Goal: Task Accomplishment & Management: Manage account settings

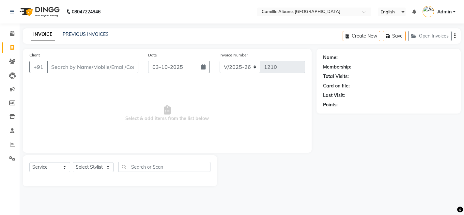
select select "7025"
select select "service"
drag, startPoint x: 0, startPoint y: 0, endPoint x: 162, endPoint y: 12, distance: 162.6
click at [162, 12] on nav "08047224946 Select Location × Camillle Albane, Nallagandla English ENGLISH Espa…" at bounding box center [232, 11] width 464 height 23
click at [85, 36] on link "PREVIOUS INVOICES" at bounding box center [86, 34] width 46 height 6
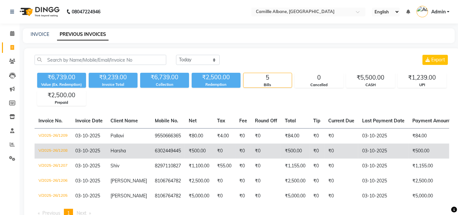
scroll to position [28, 0]
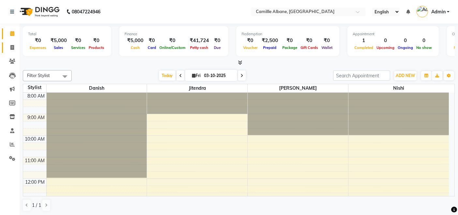
scroll to position [134, 0]
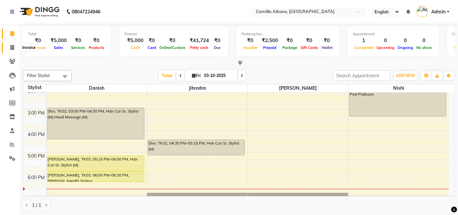
click at [15, 45] on span at bounding box center [12, 48] width 11 height 8
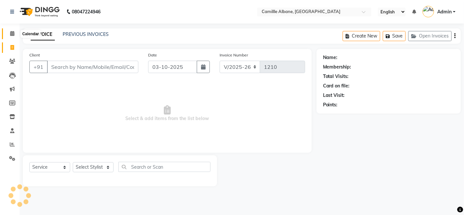
click at [15, 34] on span at bounding box center [12, 34] width 11 height 8
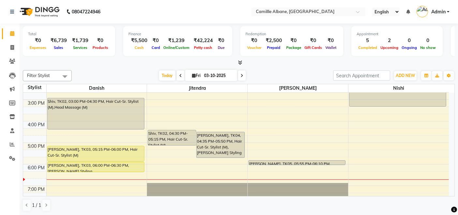
scroll to position [134, 0]
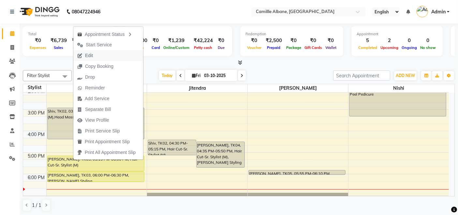
click at [91, 56] on span "Edit" at bounding box center [89, 55] width 8 height 7
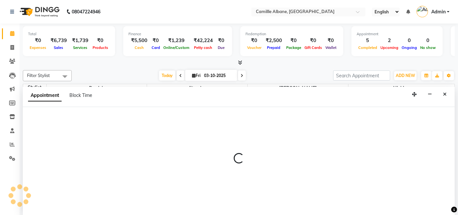
select select "tentative"
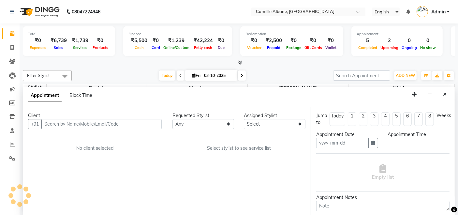
scroll to position [0, 0]
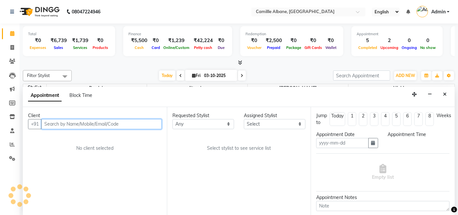
type input "03-10-2025"
select select "57806"
select select "1035"
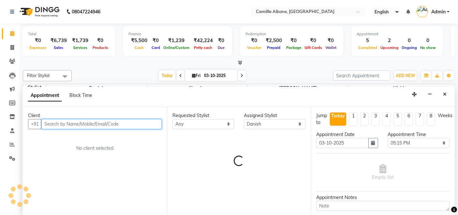
select select "3512"
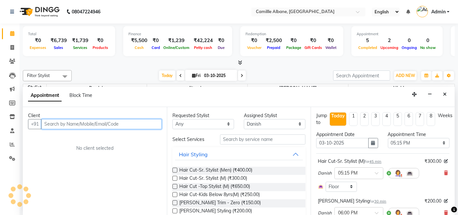
scroll to position [194, 0]
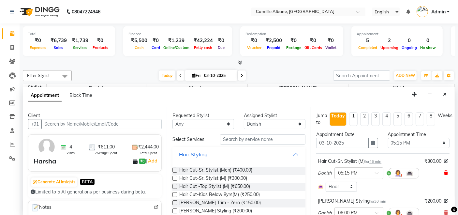
click at [444, 172] on icon at bounding box center [446, 173] width 4 height 5
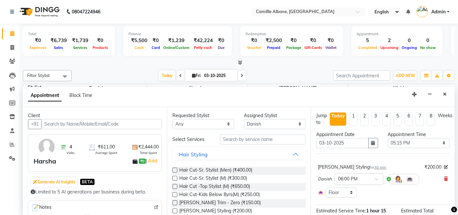
scroll to position [66, 0]
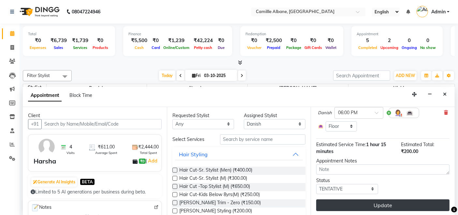
click at [396, 205] on button "Update" at bounding box center [382, 205] width 133 height 12
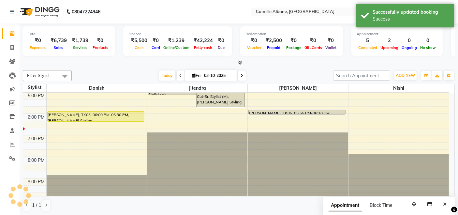
scroll to position [0, 0]
click at [446, 203] on icon "Close" at bounding box center [445, 204] width 4 height 5
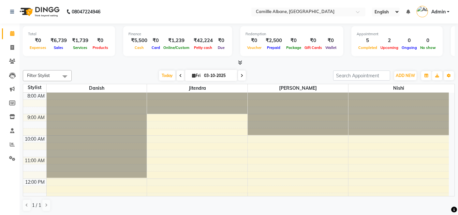
scroll to position [194, 0]
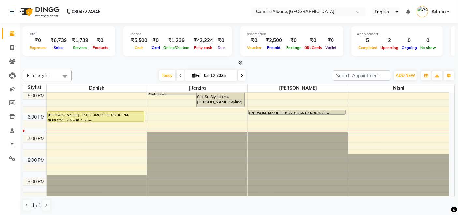
click at [199, 12] on nav "08047224946 Select Location × Camillle Albane, Nallagandla English ENGLISH Espa…" at bounding box center [229, 11] width 458 height 23
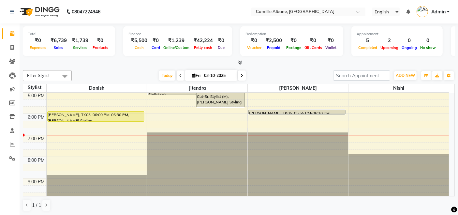
click at [222, 16] on nav "08047224946 Select Location × Camillle Albane, Nallagandla English ENGLISH Espa…" at bounding box center [229, 11] width 458 height 23
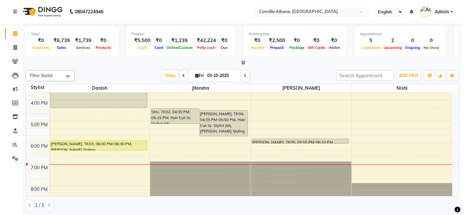
scroll to position [181, 0]
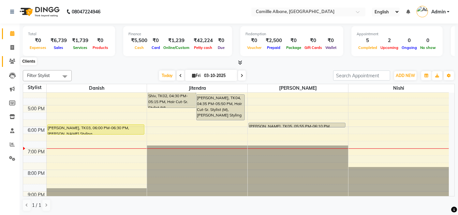
click at [13, 59] on icon at bounding box center [12, 61] width 6 height 5
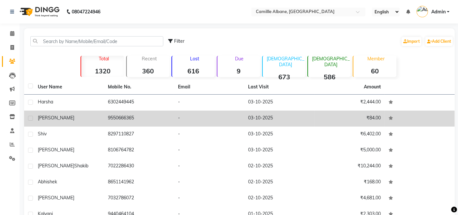
click at [56, 118] on div "[PERSON_NAME]" at bounding box center [69, 118] width 62 height 7
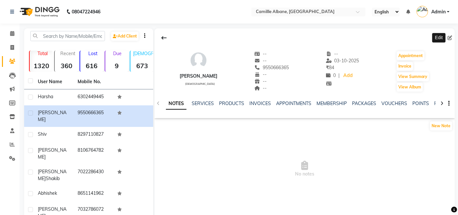
click at [448, 38] on icon at bounding box center [450, 38] width 5 height 5
select select "[DEMOGRAPHIC_DATA]"
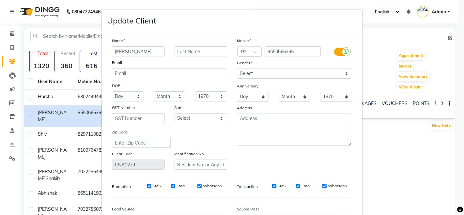
click at [143, 53] on input "[PERSON_NAME]" at bounding box center [138, 51] width 53 height 10
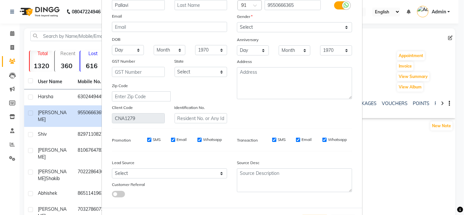
scroll to position [74, 0]
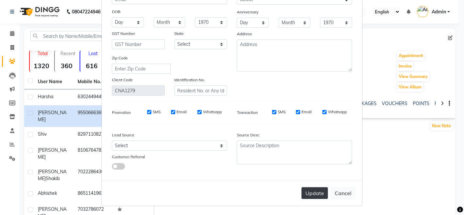
type input "Pallavi"
click at [307, 192] on button "Update" at bounding box center [314, 193] width 26 height 12
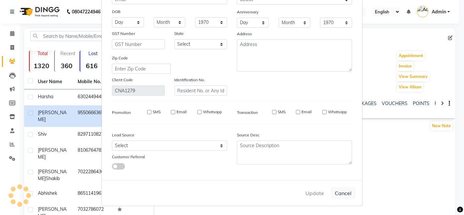
select select
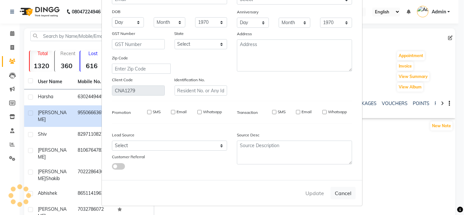
select select
checkbox input "false"
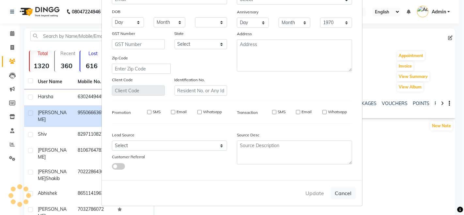
checkbox input "false"
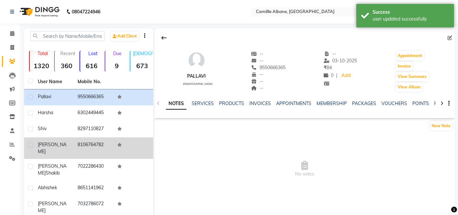
click at [94, 144] on td "8106764782" at bounding box center [94, 148] width 40 height 22
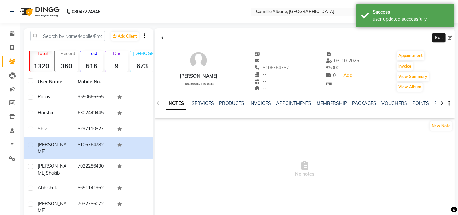
click at [451, 38] on icon at bounding box center [450, 38] width 5 height 5
select select "[DEMOGRAPHIC_DATA]"
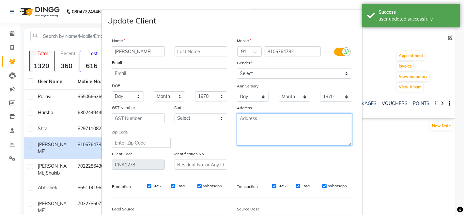
click at [283, 120] on textarea at bounding box center [294, 130] width 115 height 32
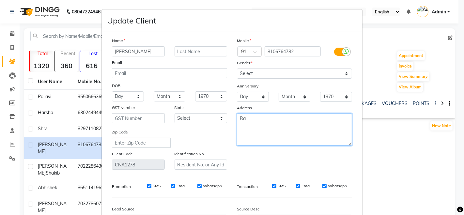
type textarea "R"
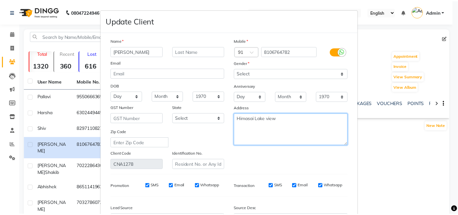
scroll to position [74, 0]
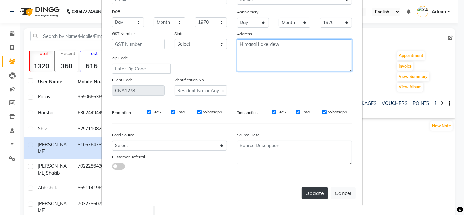
type textarea "Himasai Lake view"
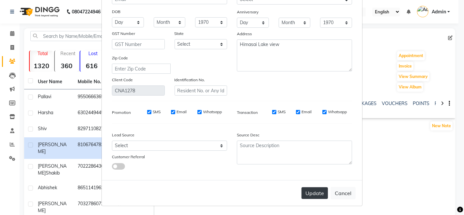
click at [315, 196] on button "Update" at bounding box center [314, 193] width 26 height 12
select select
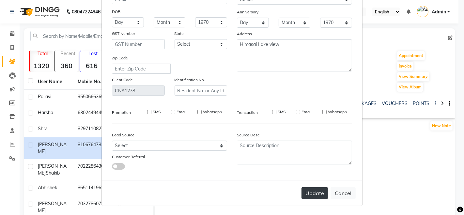
select select
checkbox input "false"
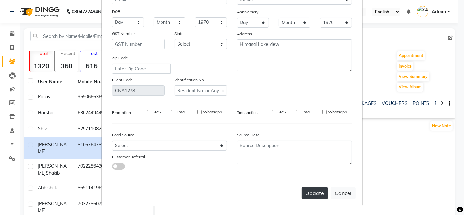
checkbox input "false"
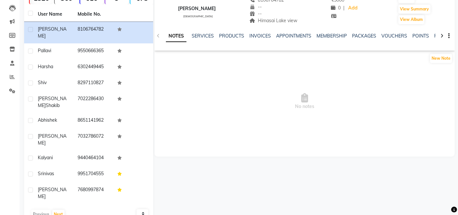
scroll to position [0, 0]
